Goal: Check status: Check status

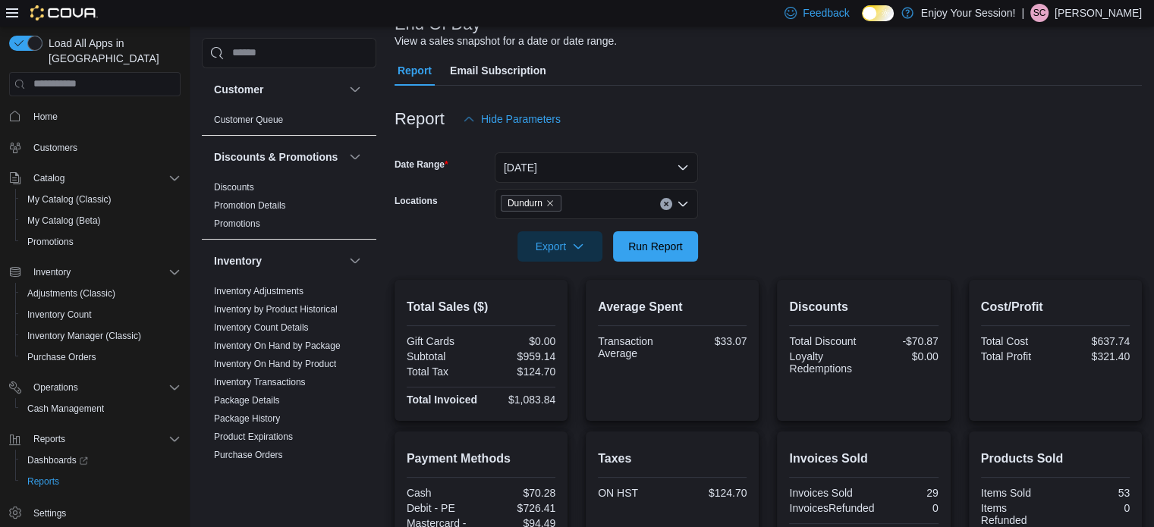
scroll to position [313, 0]
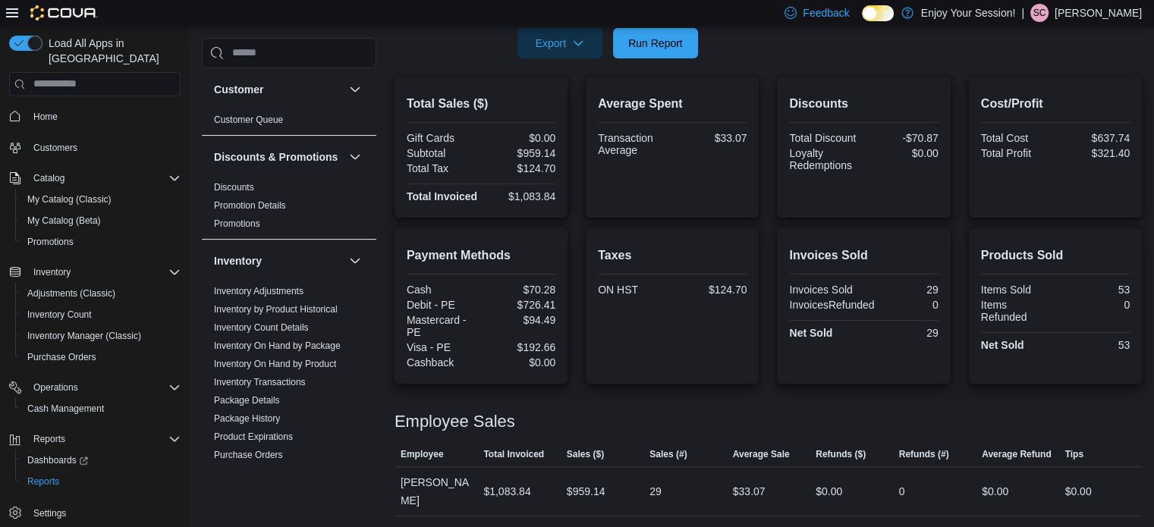
click at [773, 406] on div at bounding box center [767, 403] width 747 height 18
click at [776, 364] on div "Payment Methods Cash $70.28 Debit - PE $726.41 Mastercard - PE $94.49 Visa - PE…" at bounding box center [767, 305] width 747 height 155
